Goal: Find specific fact: Find specific page/section

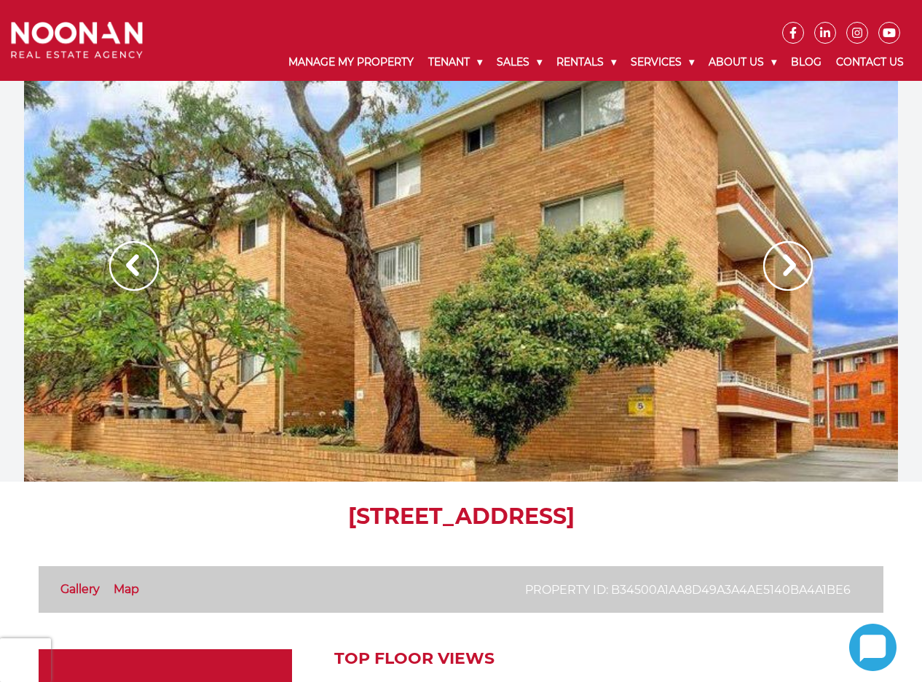
click at [531, 333] on div at bounding box center [461, 281] width 874 height 400
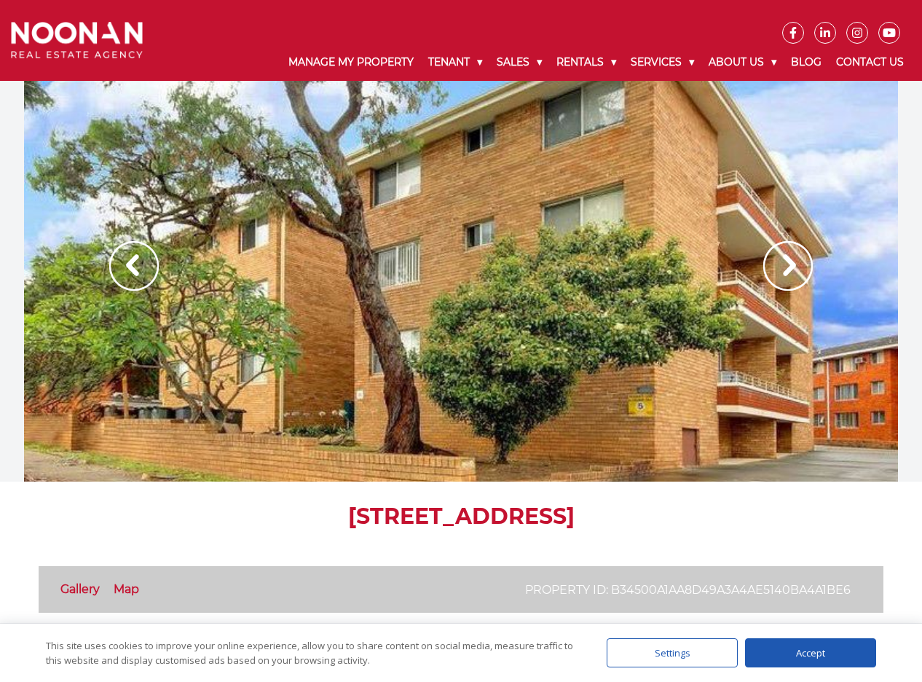
click at [779, 271] on img at bounding box center [788, 266] width 50 height 50
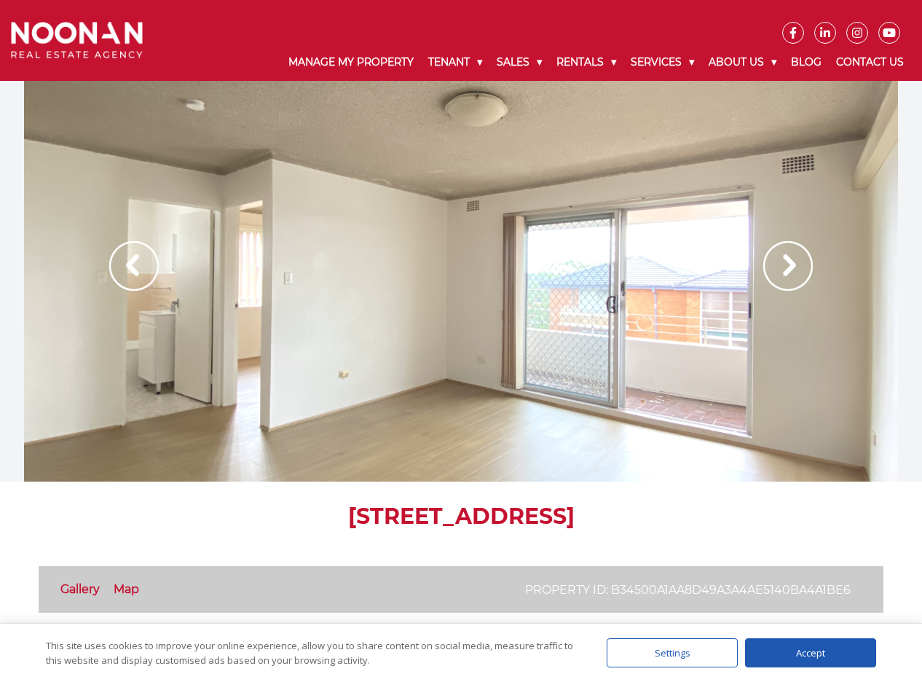
click at [205, 516] on h1 "[STREET_ADDRESS]" at bounding box center [461, 516] width 845 height 26
drag, startPoint x: 189, startPoint y: 508, endPoint x: 598, endPoint y: 517, distance: 408.6
click at [598, 517] on h1 "[STREET_ADDRESS]" at bounding box center [461, 516] width 845 height 26
copy h1 "[STREET_ADDRESS]"
